Goal: Information Seeking & Learning: Learn about a topic

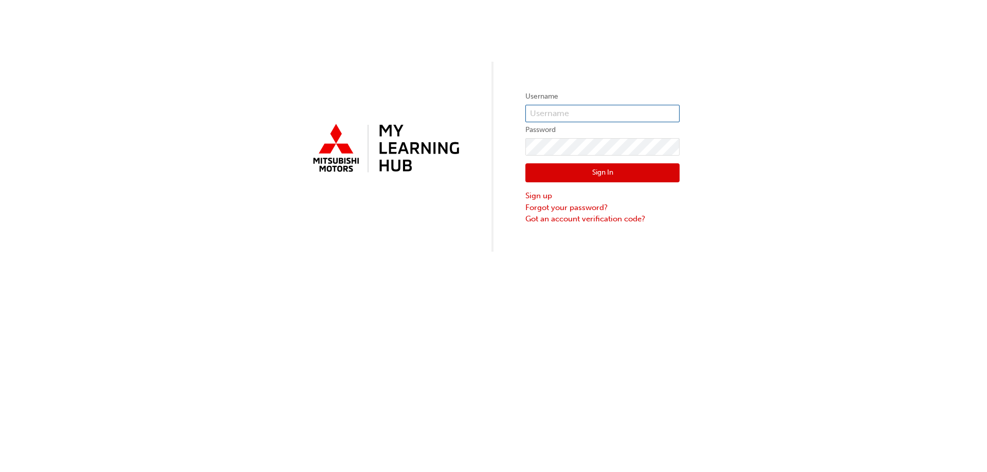
type input "[EMAIL_ADDRESS][DOMAIN_NAME]"
click at [599, 176] on button "Sign In" at bounding box center [602, 173] width 154 height 20
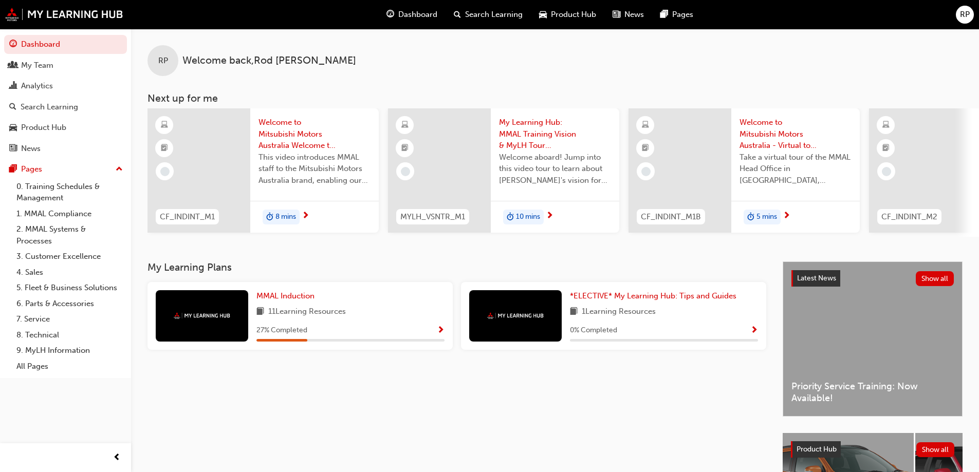
click at [572, 11] on span "Product Hub" at bounding box center [573, 15] width 45 height 12
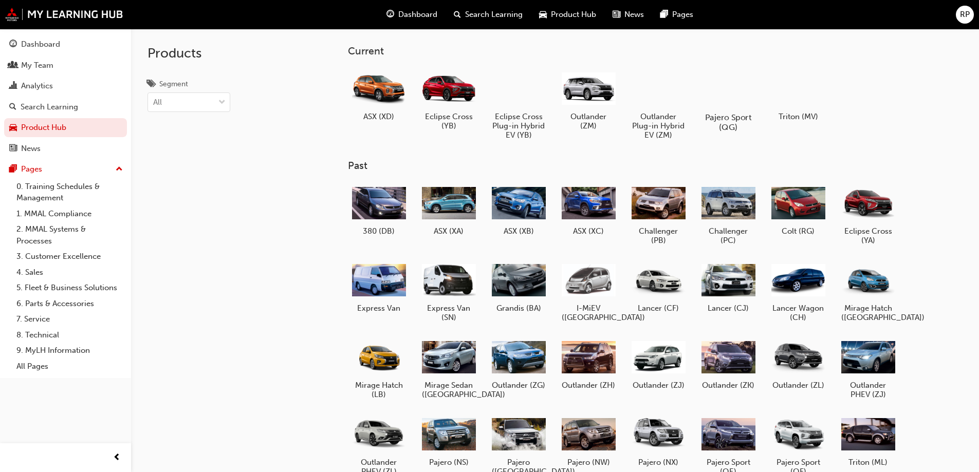
click at [731, 86] on div at bounding box center [727, 87] width 57 height 41
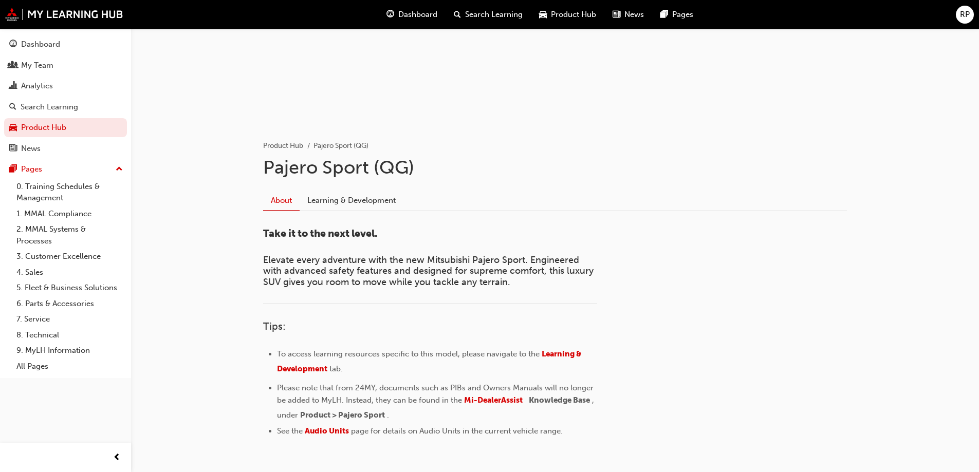
scroll to position [161, 0]
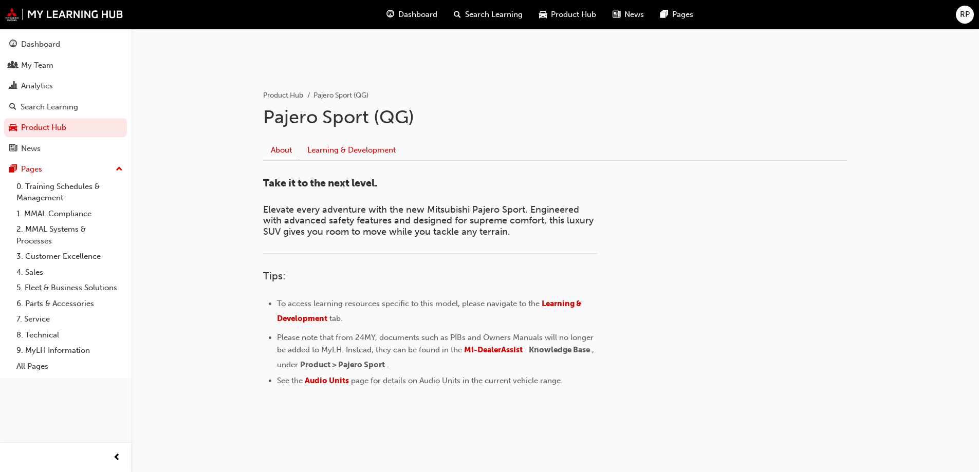
click at [346, 150] on link "Learning & Development" at bounding box center [352, 150] width 104 height 20
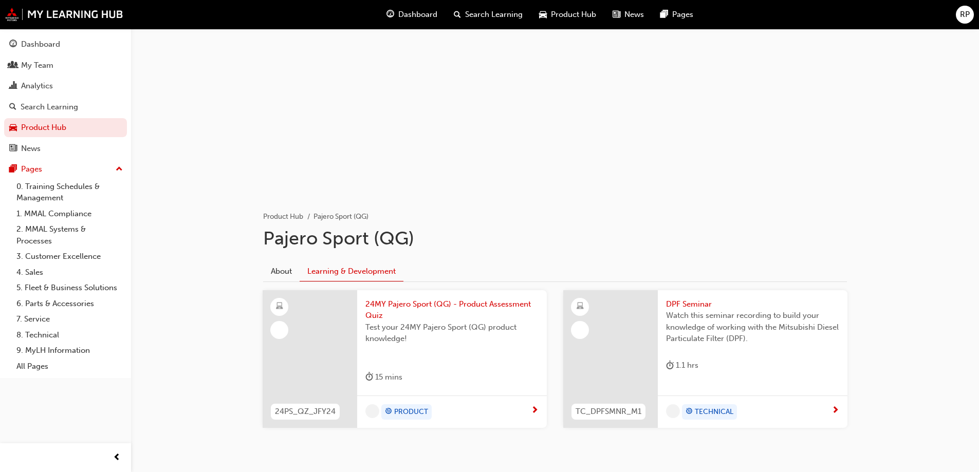
scroll to position [71, 0]
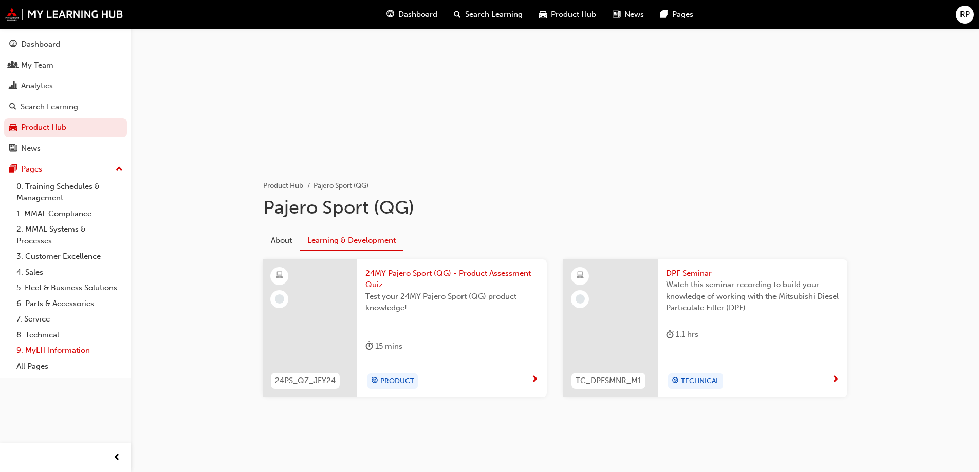
click at [54, 346] on link "9. MyLH Information" at bounding box center [69, 351] width 115 height 16
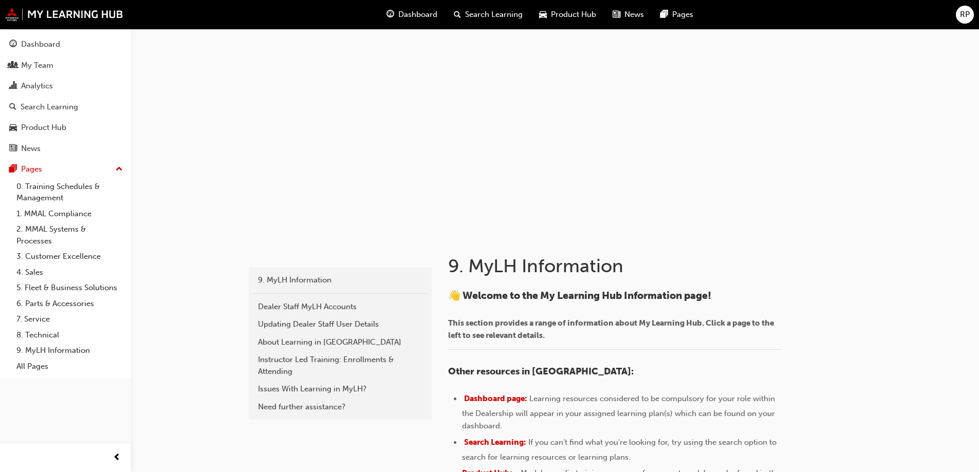
click at [483, 8] on div "Search Learning" at bounding box center [487, 14] width 85 height 21
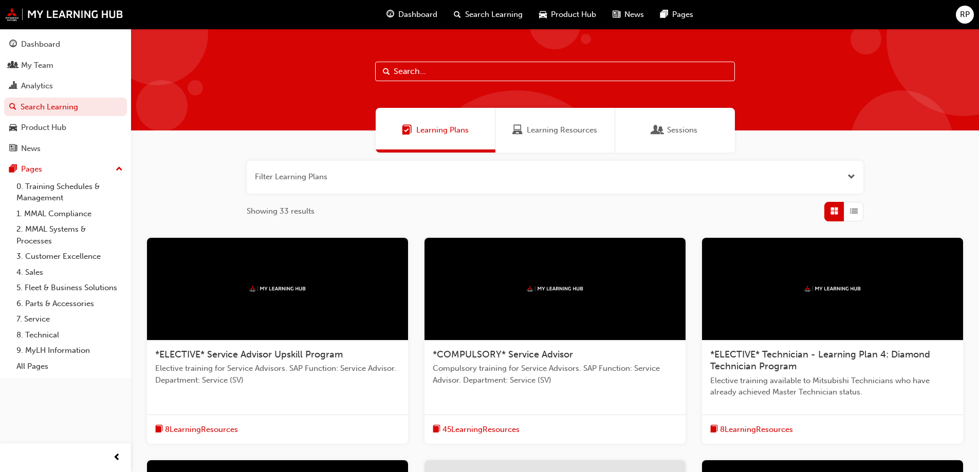
click at [497, 72] on input "text" at bounding box center [555, 72] width 360 height 20
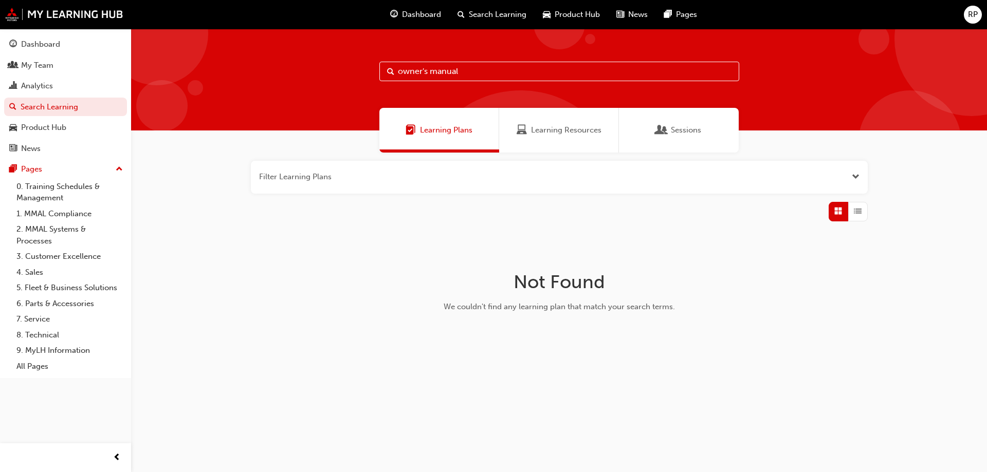
drag, startPoint x: 430, startPoint y: 72, endPoint x: 371, endPoint y: 69, distance: 58.7
click at [371, 69] on div "owner's manual" at bounding box center [559, 80] width 856 height 102
click at [546, 78] on input "manual" at bounding box center [559, 72] width 360 height 20
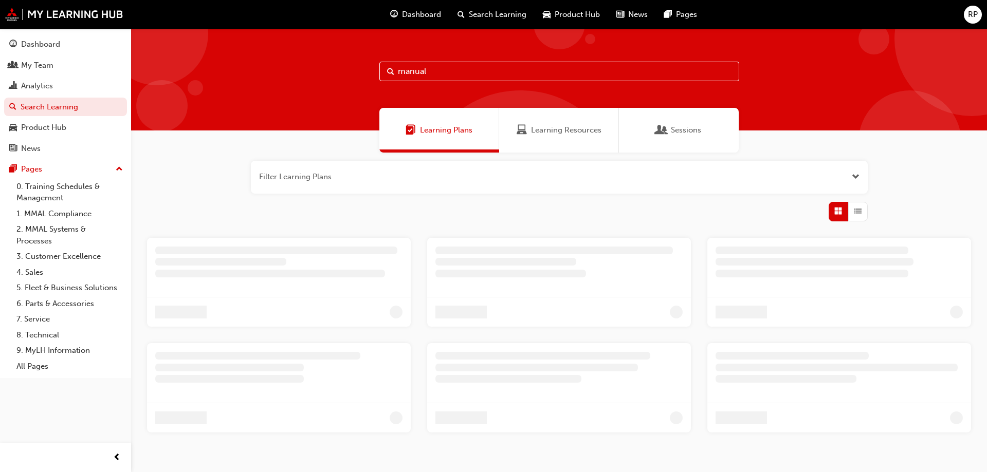
type input "manual"
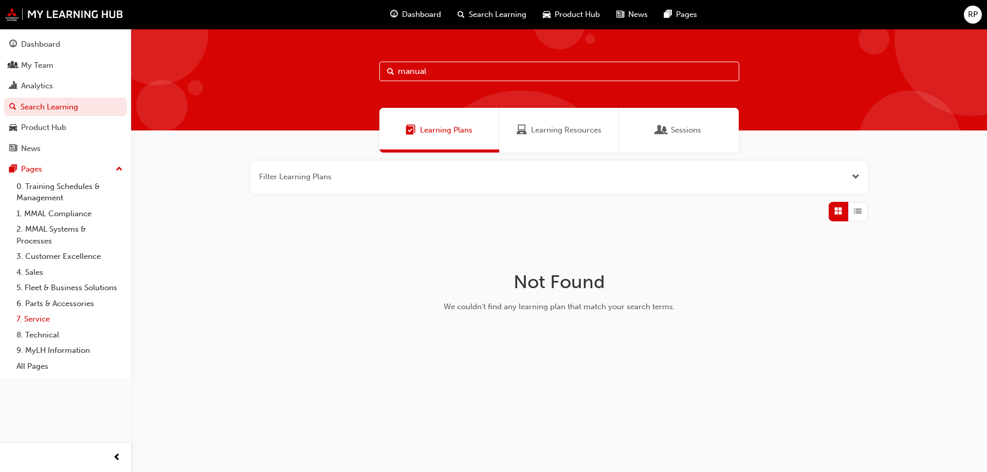
click at [41, 320] on link "7. Service" at bounding box center [69, 319] width 115 height 16
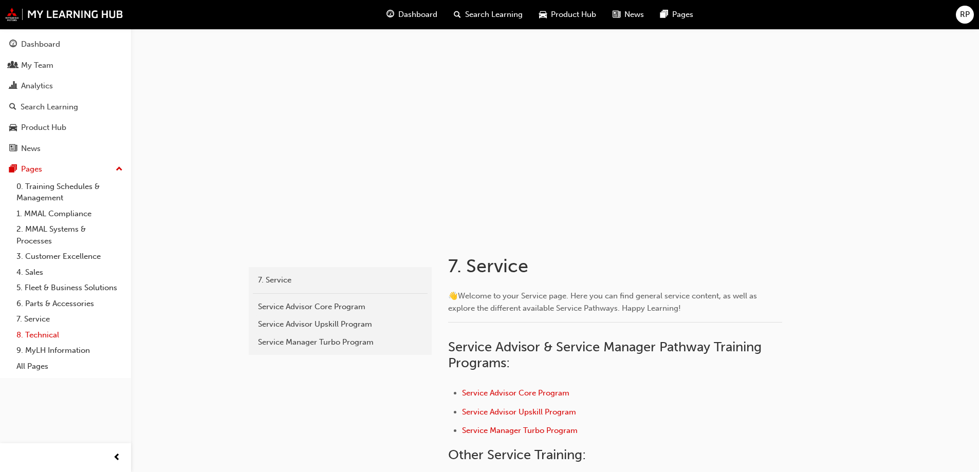
click at [51, 333] on link "8. Technical" at bounding box center [69, 335] width 115 height 16
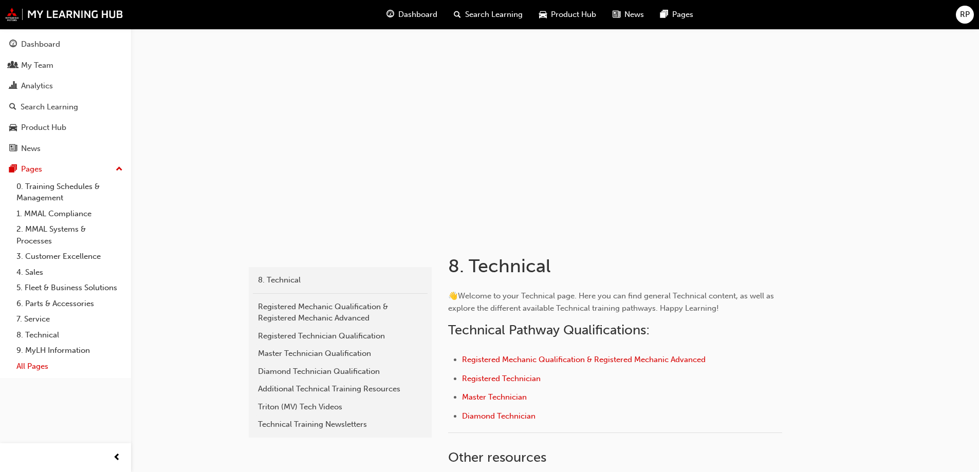
click at [36, 365] on link "All Pages" at bounding box center [69, 367] width 115 height 16
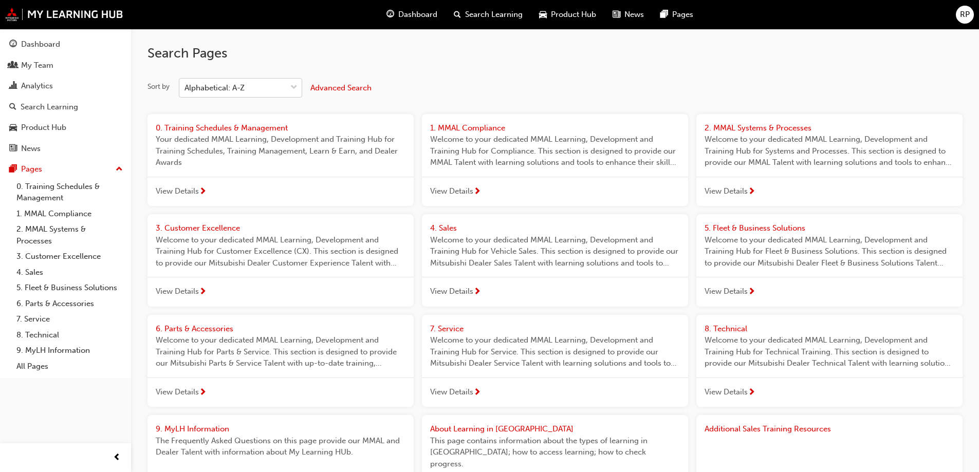
click at [295, 88] on span "down-icon" at bounding box center [293, 87] width 7 height 13
click at [185, 88] on input "Sort by Alphabetical: A-Z" at bounding box center [184, 87] width 1 height 9
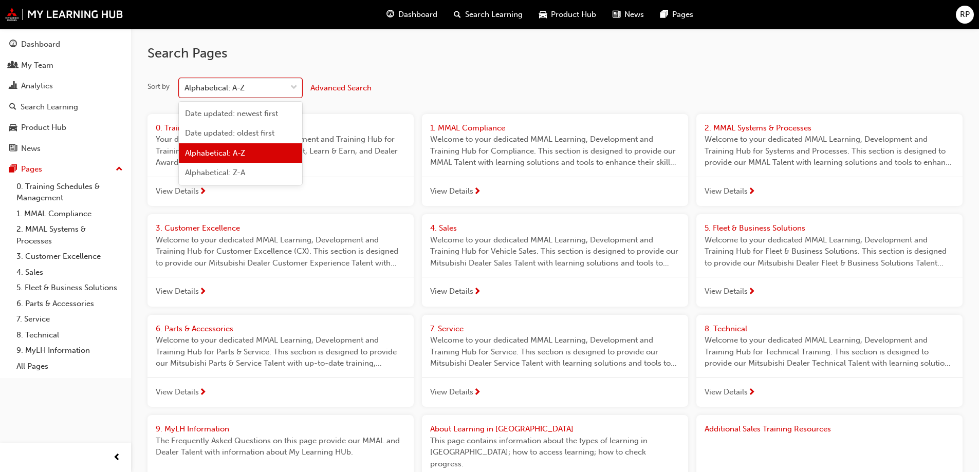
click at [472, 95] on div "Sort by option Alphabetical: A-Z focused, 3 of 4. 4 results available. Use Up a…" at bounding box center [554, 88] width 815 height 20
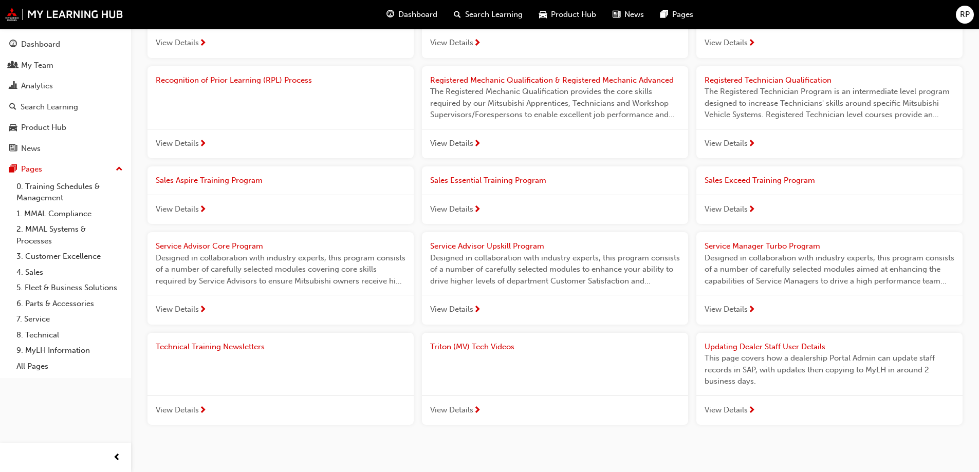
scroll to position [949, 0]
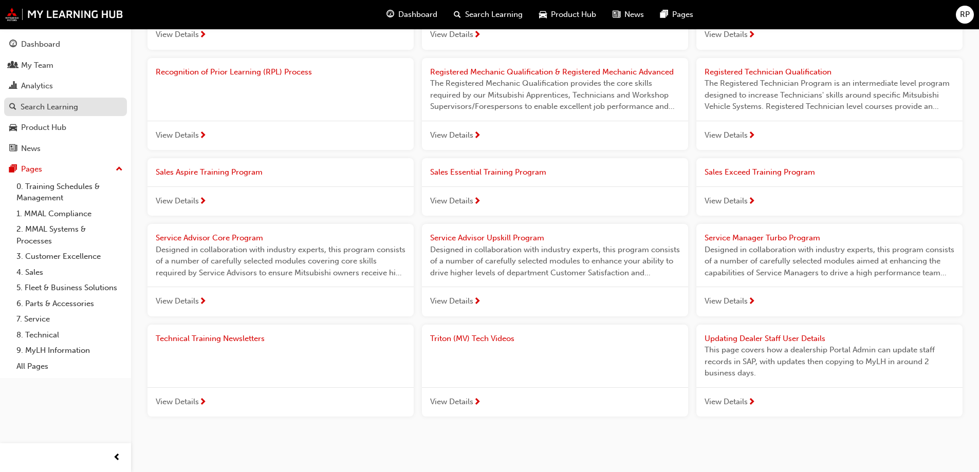
click at [57, 105] on div "Search Learning" at bounding box center [50, 107] width 58 height 12
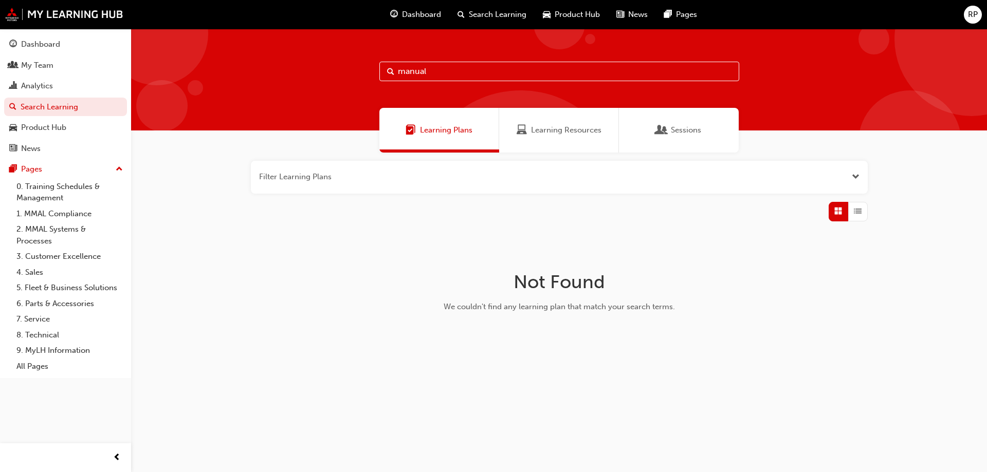
click at [855, 217] on div "button" at bounding box center [858, 212] width 20 height 20
